Goal: Book appointment/travel/reservation

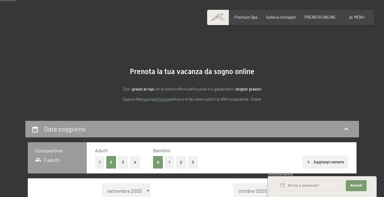
click at [178, 156] on button "2" at bounding box center [181, 162] width 10 height 13
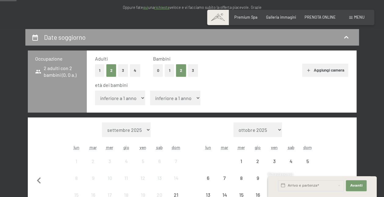
click at [133, 96] on select "inferiore a 1 anno 1 anno 2 anni 3 anni 4 anni 5 anni 6 anni 7 anni 8 anni 9 an…" at bounding box center [120, 97] width 50 height 15
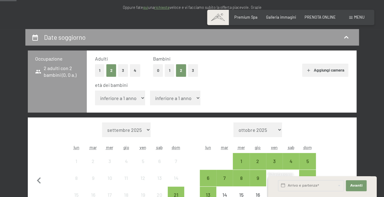
select select "7"
click at [95, 90] on select "inferiore a 1 anno 1 anno 2 anni 3 anni 4 anni 5 anni 6 anni 7 anni 8 anni 9 an…" at bounding box center [120, 97] width 50 height 15
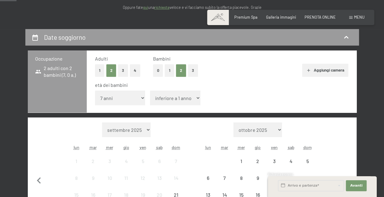
click at [177, 99] on select "inferiore a 1 anno 1 anno 2 anni 3 anni 4 anni 5 anni 6 anni 7 anni 8 anni 9 an…" at bounding box center [175, 97] width 50 height 15
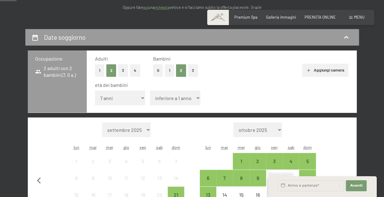
click at [173, 99] on select "inferiore a 1 anno 1 anno 2 anni 3 anni 4 anni 5 anni 6 anni 7 anni 8 anni 9 an…" at bounding box center [175, 97] width 50 height 15
select select "8"
click at [150, 90] on select "inferiore a 1 anno 1 anno 2 anni 3 anni 4 anni 5 anni 6 anni 7 anni 8 anni 9 an…" at bounding box center [175, 97] width 50 height 15
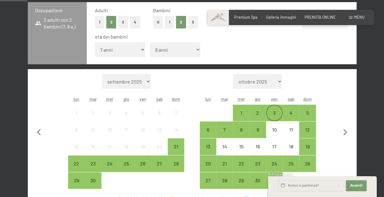
scroll to position [153, 0]
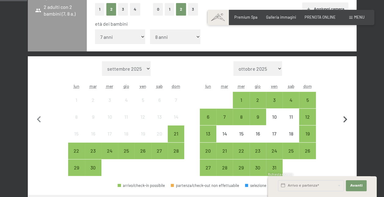
click at [345, 120] on icon "button" at bounding box center [344, 119] width 13 height 13
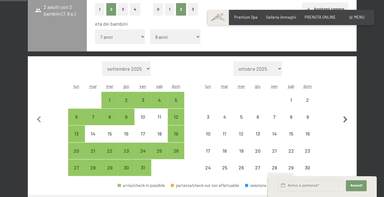
click at [345, 120] on icon "button" at bounding box center [344, 119] width 13 height 13
select select "[DATE]"
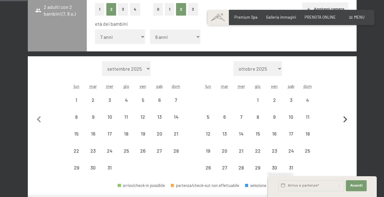
click at [345, 120] on icon "button" at bounding box center [344, 119] width 13 height 13
select select "[DATE]"
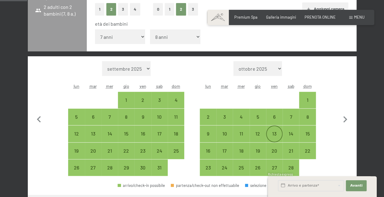
drag, startPoint x: 291, startPoint y: 133, endPoint x: 276, endPoint y: 134, distance: 15.3
click at [291, 133] on div "14" at bounding box center [290, 138] width 15 height 15
select select "[DATE]"
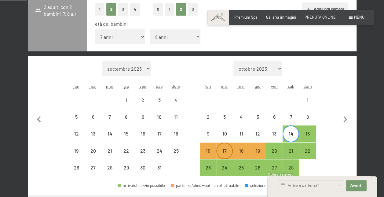
click at [219, 148] on div "17" at bounding box center [224, 155] width 15 height 15
select select "[DATE]"
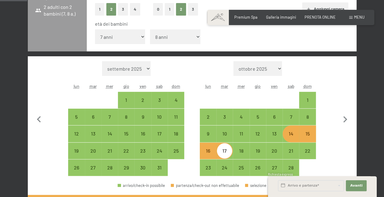
click at [290, 134] on div "14" at bounding box center [290, 138] width 15 height 15
select select "[DATE]"
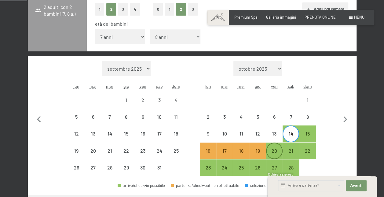
click at [272, 151] on div "20" at bounding box center [273, 155] width 15 height 15
select select "[DATE]"
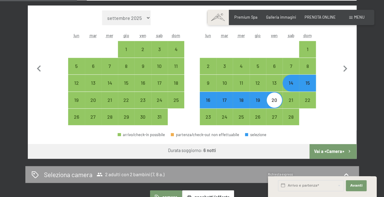
scroll to position [244, 0]
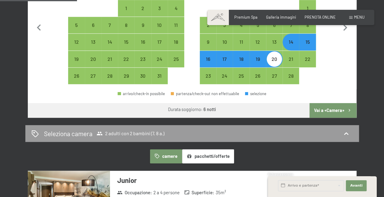
click at [295, 45] on div "14" at bounding box center [290, 46] width 15 height 15
select select "[DATE]"
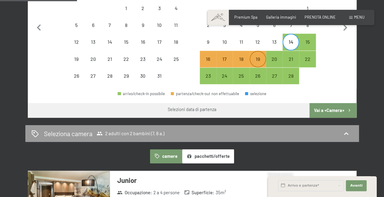
click at [260, 60] on div "19" at bounding box center [257, 63] width 15 height 15
select select "[DATE]"
